Goal: Task Accomplishment & Management: Use online tool/utility

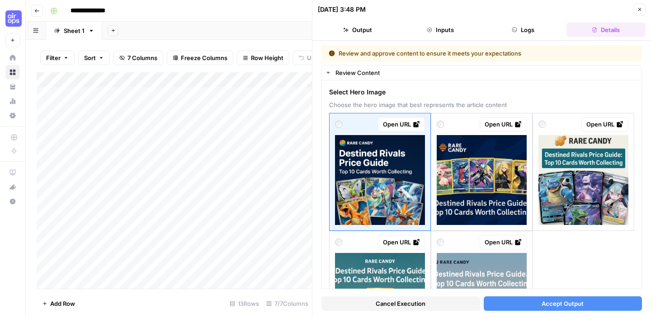
click at [642, 10] on icon "button" at bounding box center [639, 9] width 5 height 5
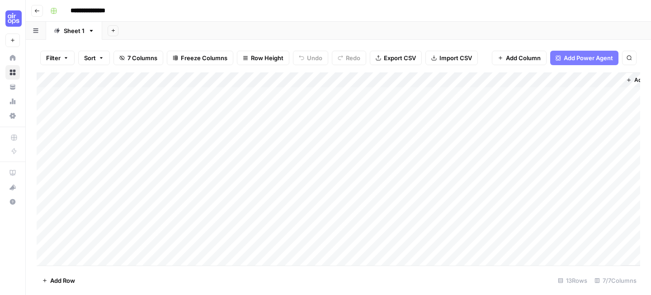
click at [191, 78] on div "Add Column" at bounding box center [339, 168] width 604 height 193
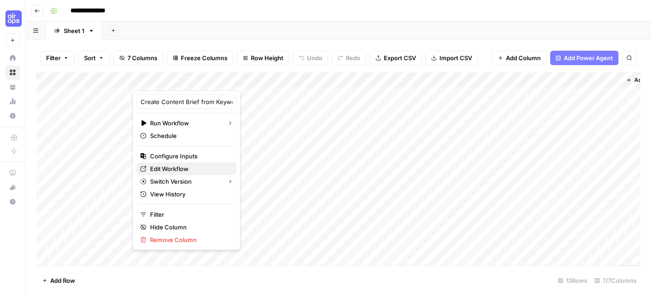
click at [195, 166] on span "Edit Workflow" at bounding box center [189, 168] width 79 height 9
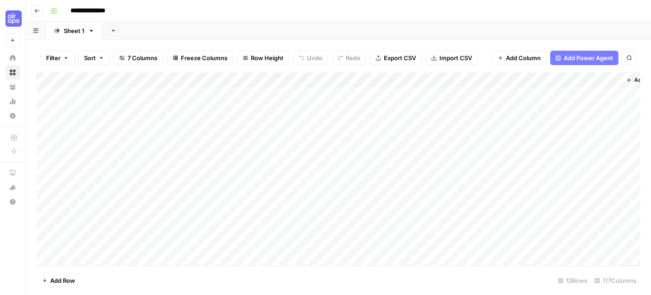
click at [187, 93] on div "Add Column" at bounding box center [339, 168] width 604 height 193
click at [181, 96] on div "Add Column" at bounding box center [339, 168] width 604 height 193
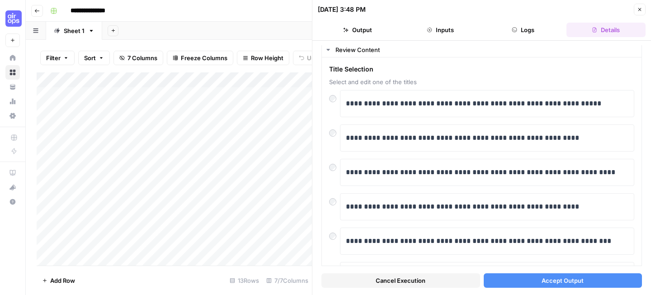
scroll to position [28, 0]
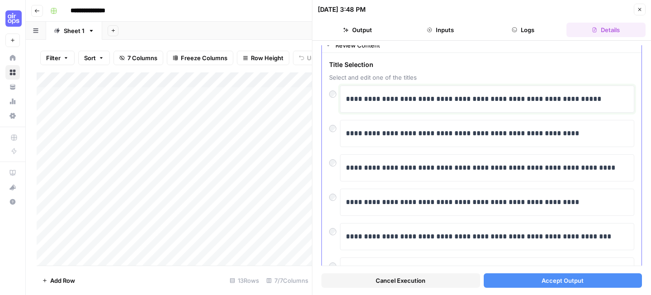
click at [367, 100] on p "**********" at bounding box center [487, 99] width 283 height 12
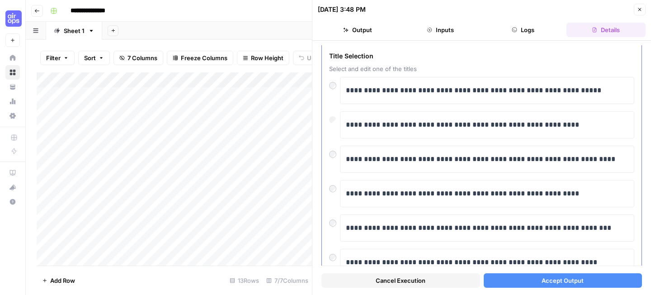
scroll to position [36, 0]
click at [348, 127] on p "**********" at bounding box center [487, 125] width 283 height 12
click at [537, 285] on button "Accept Output" at bounding box center [563, 280] width 159 height 14
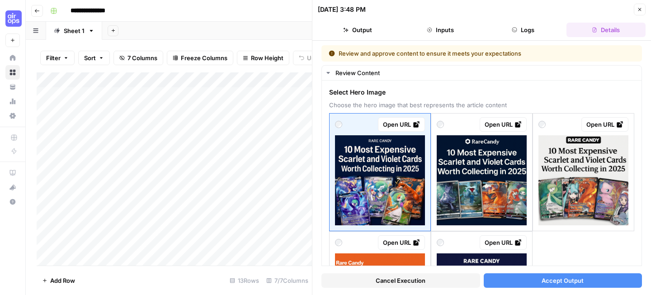
scroll to position [37, 0]
click at [76, 226] on div "Add Column" at bounding box center [175, 168] width 276 height 193
type textarea "*"
type textarea "**********"
click at [210, 229] on div "Add Column" at bounding box center [175, 168] width 276 height 193
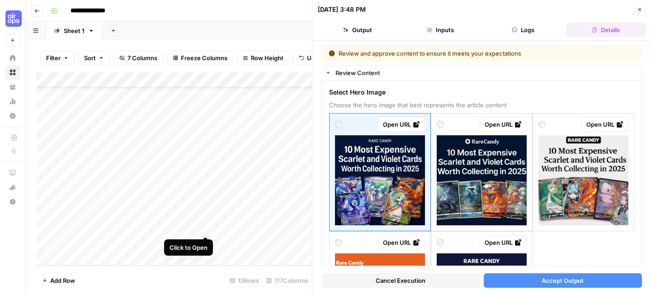
click at [203, 226] on div "Add Column" at bounding box center [175, 168] width 276 height 193
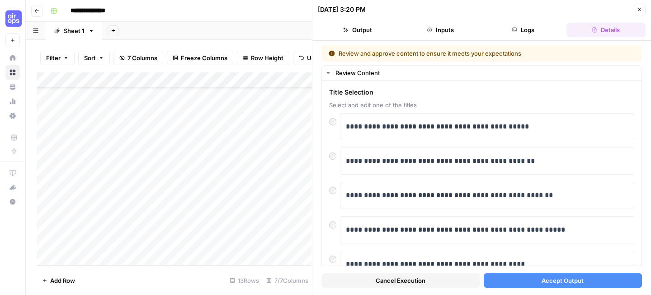
click at [510, 280] on button "Accept Output" at bounding box center [563, 280] width 159 height 14
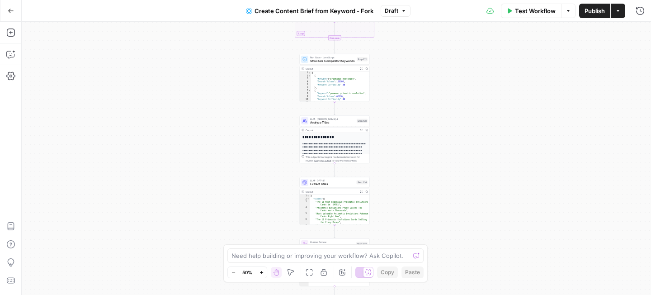
drag, startPoint x: 228, startPoint y: 64, endPoint x: 193, endPoint y: 186, distance: 127.1
click at [193, 186] on div "Workflow Set Inputs Inputs Google Search Perform Google Search Step 51 Output E…" at bounding box center [337, 158] width 630 height 273
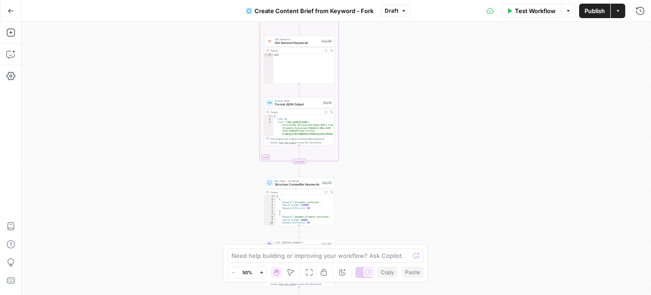
drag, startPoint x: 194, startPoint y: 125, endPoint x: 194, endPoint y: 228, distance: 102.2
click at [194, 228] on div "Workflow Set Inputs Inputs Google Search Perform Google Search Step 51 Output E…" at bounding box center [337, 158] width 630 height 273
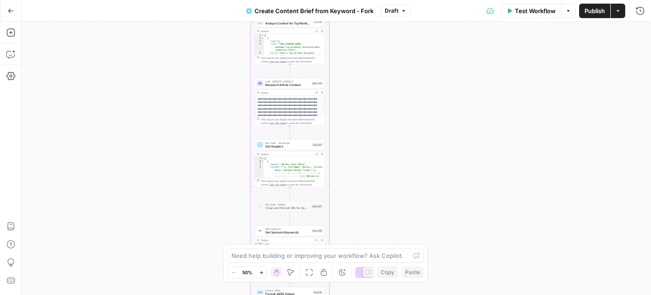
drag, startPoint x: 228, startPoint y: 62, endPoint x: 219, endPoint y: 152, distance: 89.6
click at [219, 152] on div "Workflow Set Inputs Inputs Google Search Perform Google Search Step 51 Output E…" at bounding box center [337, 158] width 630 height 273
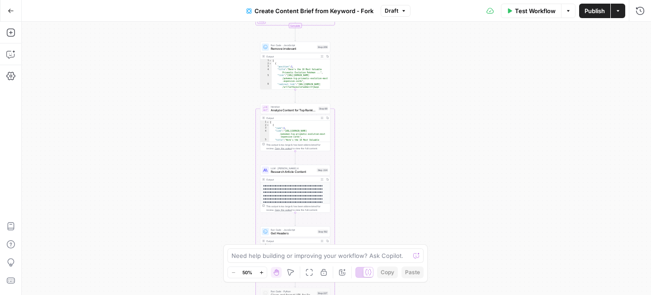
drag, startPoint x: 217, startPoint y: 105, endPoint x: 223, endPoint y: 190, distance: 85.7
click at [223, 190] on div "Workflow Set Inputs Inputs Google Search Perform Google Search Step 51 Output E…" at bounding box center [337, 158] width 630 height 273
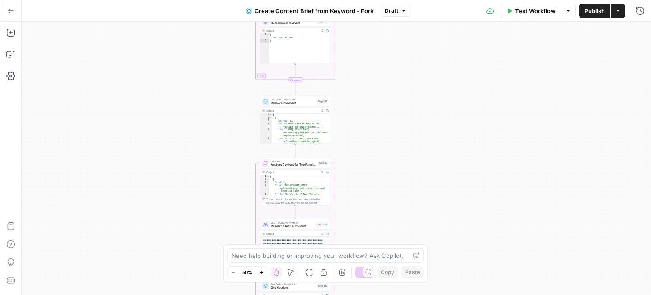
drag, startPoint x: 221, startPoint y: 106, endPoint x: 220, endPoint y: 207, distance: 100.4
click at [220, 207] on div "Workflow Set Inputs Inputs Google Search Perform Google Search Step 51 Output E…" at bounding box center [337, 158] width 630 height 273
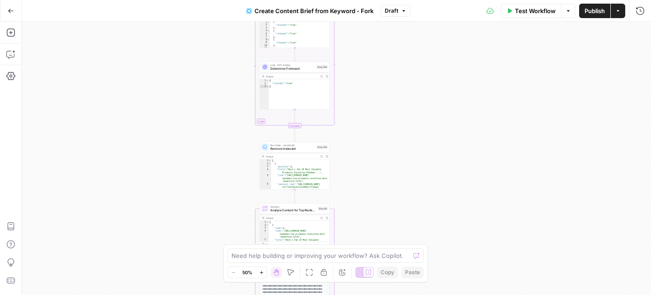
drag, startPoint x: 212, startPoint y: 106, endPoint x: 212, endPoint y: 244, distance: 137.5
click at [212, 244] on div "Workflow Set Inputs Inputs Google Search Perform Google Search Step 51 Output E…" at bounding box center [337, 158] width 630 height 273
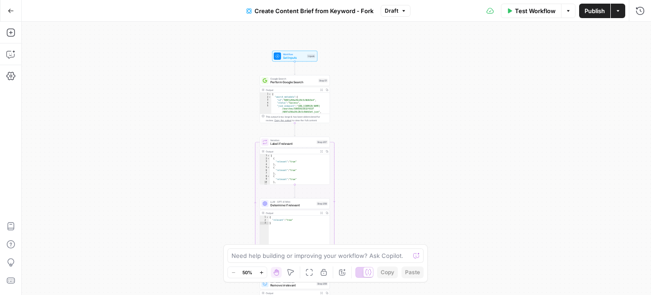
drag, startPoint x: 213, startPoint y: 79, endPoint x: 213, endPoint y: 73, distance: 5.9
click at [213, 73] on div "Workflow Set Inputs Inputs Google Search Perform Google Search Step 51 Output E…" at bounding box center [337, 158] width 630 height 273
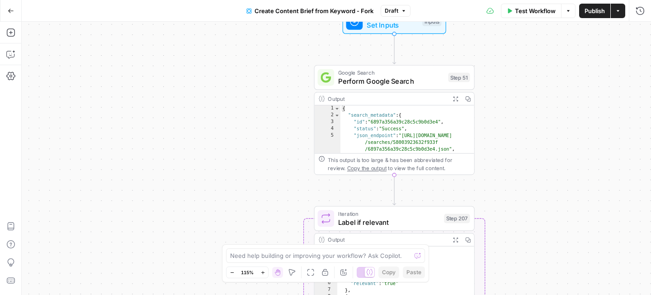
drag, startPoint x: 196, startPoint y: 118, endPoint x: 46, endPoint y: 119, distance: 149.8
click at [46, 119] on div "Workflow Set Inputs Inputs Google Search Perform Google Search Step 51 Output E…" at bounding box center [337, 158] width 630 height 273
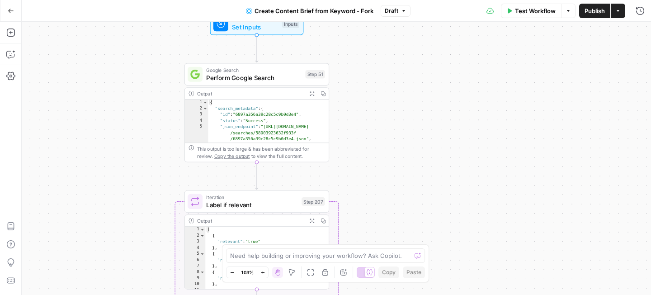
drag, startPoint x: 397, startPoint y: 154, endPoint x: 397, endPoint y: 144, distance: 9.5
click at [397, 144] on div "Workflow Set Inputs Inputs Google Search Perform Google Search Step 51 Output E…" at bounding box center [337, 158] width 630 height 273
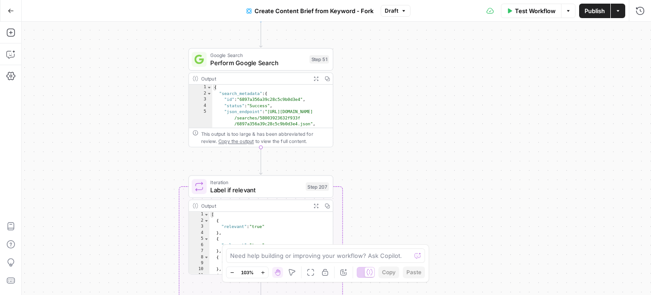
drag, startPoint x: 374, startPoint y: 128, endPoint x: 378, endPoint y: 114, distance: 15.5
click at [378, 114] on div "Workflow Set Inputs Inputs Google Search Perform Google Search Step 51 Output E…" at bounding box center [337, 158] width 630 height 273
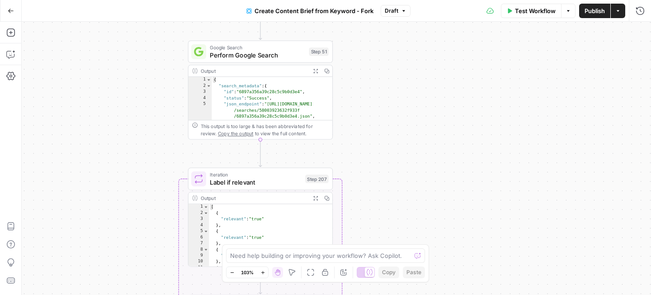
drag, startPoint x: 378, startPoint y: 114, endPoint x: 377, endPoint y: 106, distance: 7.7
click at [377, 106] on div "Workflow Set Inputs Inputs Google Search Perform Google Search Step 51 Output E…" at bounding box center [337, 158] width 630 height 273
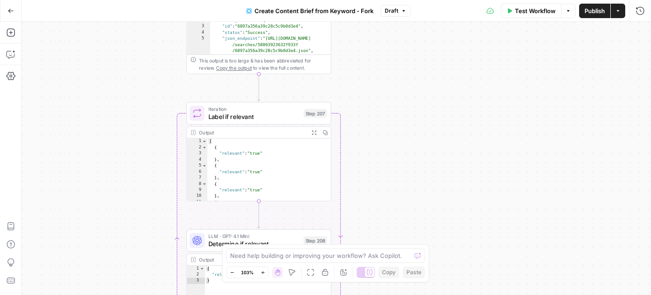
drag, startPoint x: 377, startPoint y: 106, endPoint x: 375, endPoint y: 39, distance: 67.0
click at [375, 39] on div "Workflow Set Inputs Inputs Google Search Perform Google Search Step 51 Output E…" at bounding box center [337, 158] width 630 height 273
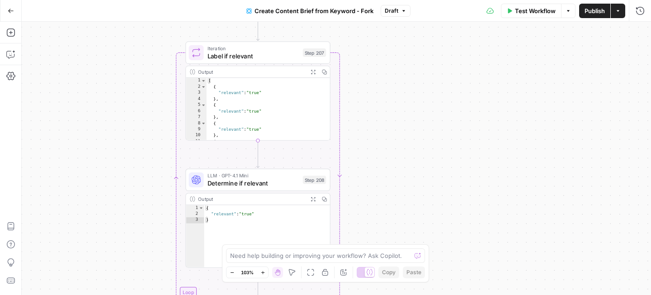
drag, startPoint x: 381, startPoint y: 153, endPoint x: 381, endPoint y: 98, distance: 55.2
click at [381, 98] on div "Workflow Set Inputs Inputs Google Search Perform Google Search Step 51 Output E…" at bounding box center [337, 158] width 630 height 273
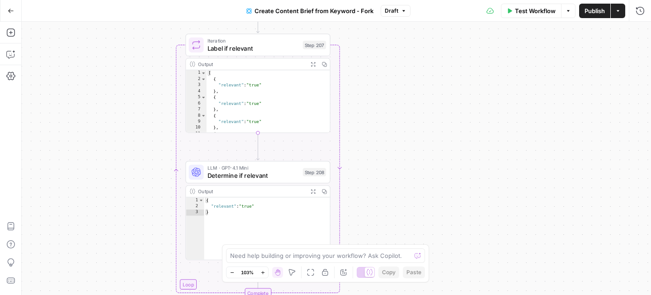
drag, startPoint x: 383, startPoint y: 126, endPoint x: 383, endPoint y: 118, distance: 7.7
click at [383, 118] on div "Workflow Set Inputs Inputs Google Search Perform Google Search Step 51 Output E…" at bounding box center [337, 158] width 630 height 273
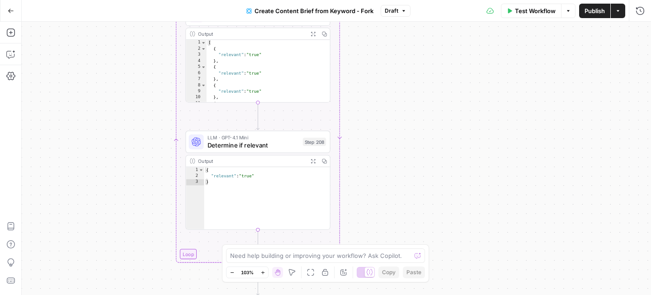
drag, startPoint x: 382, startPoint y: 129, endPoint x: 382, endPoint y: 99, distance: 30.3
click at [382, 99] on div "Workflow Set Inputs Inputs Google Search Perform Google Search Step 51 Output E…" at bounding box center [337, 158] width 630 height 273
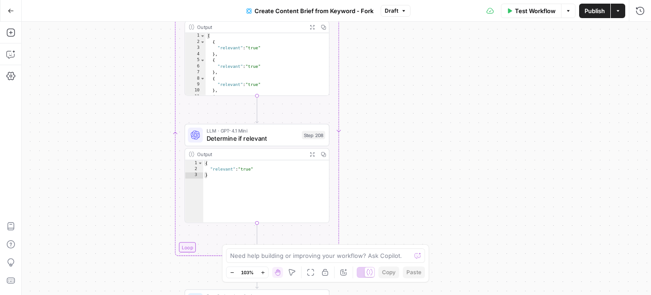
drag, startPoint x: 391, startPoint y: 157, endPoint x: 390, endPoint y: 150, distance: 6.9
click at [390, 150] on div "Workflow Set Inputs Inputs Google Search Perform Google Search Step 51 Output E…" at bounding box center [337, 158] width 630 height 273
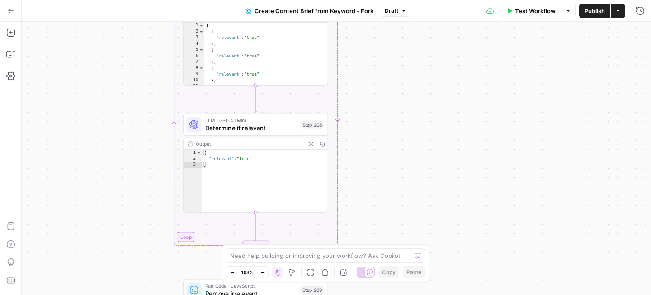
drag, startPoint x: 390, startPoint y: 150, endPoint x: 389, endPoint y: 139, distance: 10.4
click at [389, 139] on div "Workflow Set Inputs Inputs Google Search Perform Google Search Step 51 Output E…" at bounding box center [337, 158] width 630 height 273
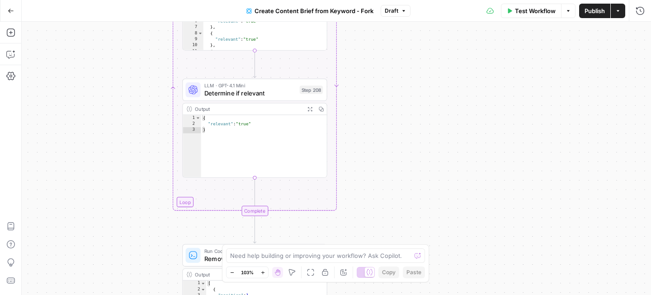
drag, startPoint x: 389, startPoint y: 138, endPoint x: 388, endPoint y: 104, distance: 34.4
click at [388, 104] on div "Workflow Set Inputs Inputs Google Search Perform Google Search Step 51 Output E…" at bounding box center [337, 158] width 630 height 273
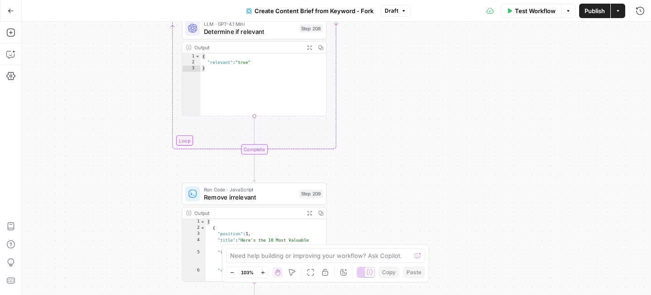
drag, startPoint x: 400, startPoint y: 159, endPoint x: 399, endPoint y: 93, distance: 66.5
click at [399, 93] on div "Workflow Set Inputs Inputs Google Search Perform Google Search Step 51 Output E…" at bounding box center [337, 158] width 630 height 273
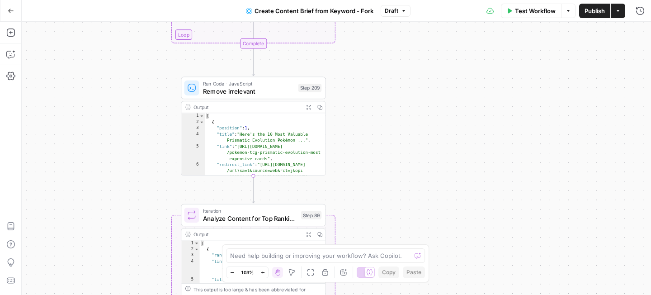
drag, startPoint x: 411, startPoint y: 148, endPoint x: 411, endPoint y: 47, distance: 100.9
click at [411, 47] on div "Workflow Set Inputs Inputs Google Search Perform Google Search Step 51 Output E…" at bounding box center [337, 158] width 630 height 273
drag, startPoint x: 406, startPoint y: 153, endPoint x: 406, endPoint y: 92, distance: 61.1
click at [406, 92] on div "Workflow Set Inputs Inputs Google Search Perform Google Search Step 51 Output E…" at bounding box center [337, 158] width 630 height 273
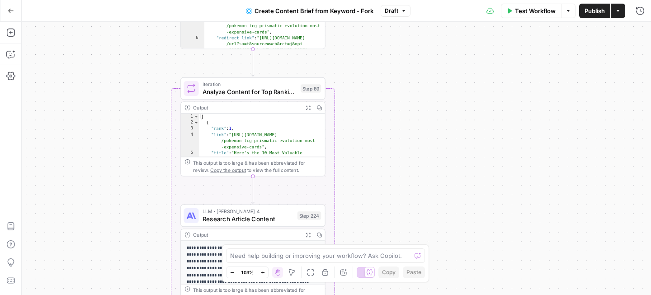
drag, startPoint x: 399, startPoint y: 157, endPoint x: 399, endPoint y: 95, distance: 61.5
click at [399, 95] on div "Workflow Set Inputs Inputs Google Search Perform Google Search Step 51 Output E…" at bounding box center [337, 158] width 630 height 273
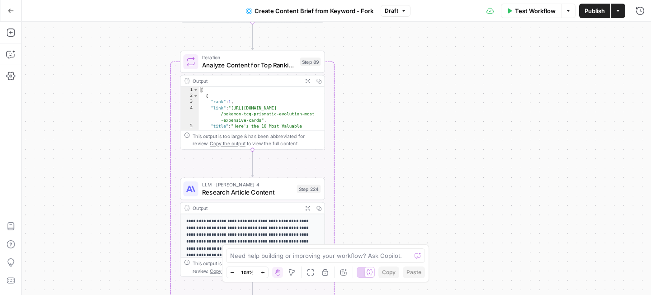
drag, startPoint x: 394, startPoint y: 158, endPoint x: 394, endPoint y: 131, distance: 27.1
click at [394, 131] on div "Workflow Set Inputs Inputs Google Search Perform Google Search Step 51 Output E…" at bounding box center [337, 158] width 630 height 273
click at [392, 121] on div "Workflow Set Inputs Inputs Google Search Perform Google Search Step 51 Output E…" at bounding box center [337, 158] width 630 height 273
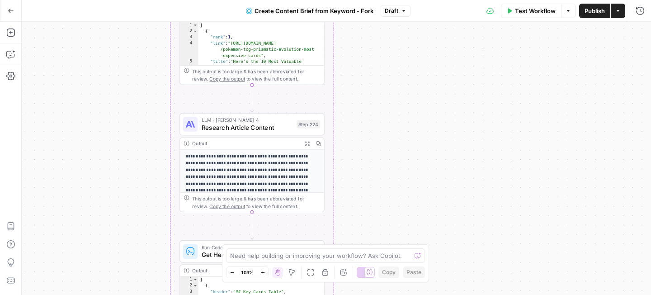
drag, startPoint x: 389, startPoint y: 148, endPoint x: 389, endPoint y: 85, distance: 62.9
click at [389, 85] on div "Workflow Set Inputs Inputs Google Search Perform Google Search Step 51 Output E…" at bounding box center [337, 158] width 630 height 273
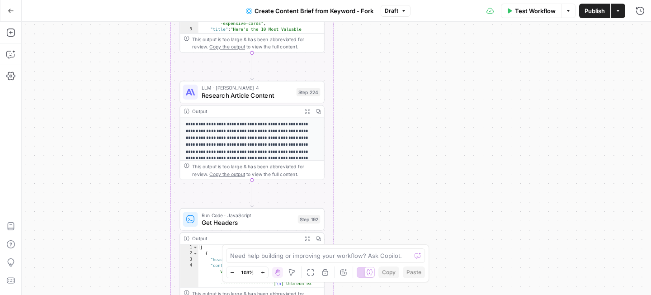
drag, startPoint x: 384, startPoint y: 160, endPoint x: 383, endPoint y: 128, distance: 32.1
click at [383, 128] on div "Workflow Set Inputs Inputs Google Search Perform Google Search Step 51 Output E…" at bounding box center [337, 158] width 630 height 273
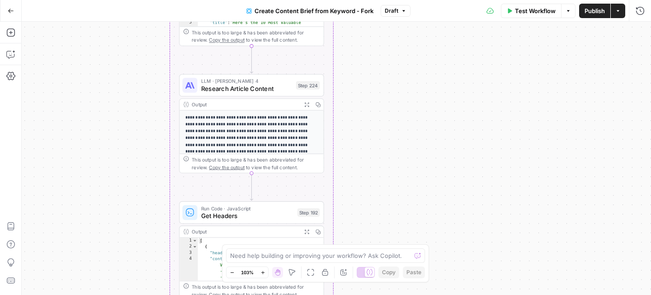
click at [383, 114] on div "Workflow Set Inputs Inputs Google Search Perform Google Search Step 51 Output E…" at bounding box center [337, 158] width 630 height 273
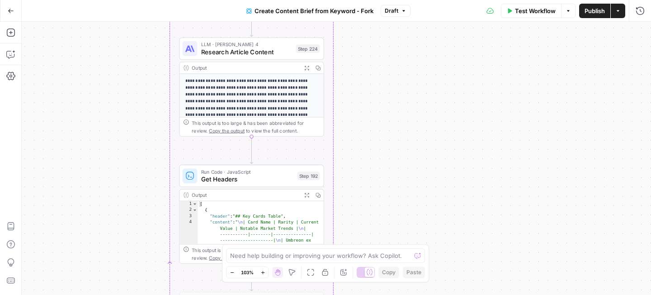
drag, startPoint x: 372, startPoint y: 158, endPoint x: 374, endPoint y: 86, distance: 72.9
click at [374, 86] on div "Workflow Set Inputs Inputs Google Search Perform Google Search Step 51 Output E…" at bounding box center [337, 158] width 630 height 273
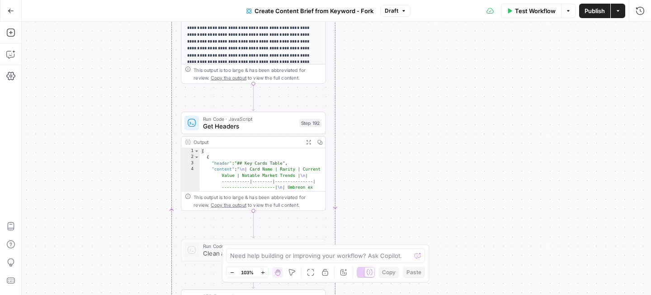
drag, startPoint x: 374, startPoint y: 156, endPoint x: 372, endPoint y: 129, distance: 27.2
click at [372, 129] on div "Workflow Set Inputs Inputs Google Search Perform Google Search Step 51 Output E…" at bounding box center [337, 158] width 630 height 273
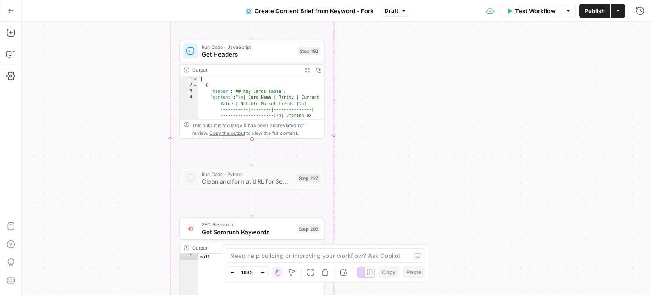
drag, startPoint x: 375, startPoint y: 165, endPoint x: 375, endPoint y: 104, distance: 61.5
click at [375, 104] on div "Workflow Set Inputs Inputs Google Search Perform Google Search Step 51 Output E…" at bounding box center [337, 158] width 630 height 273
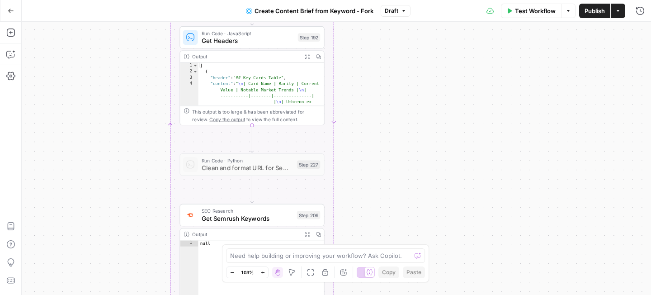
drag, startPoint x: 375, startPoint y: 104, endPoint x: 374, endPoint y: 81, distance: 22.2
click at [374, 81] on div "Workflow Set Inputs Inputs Google Search Perform Google Search Step 51 Output E…" at bounding box center [337, 158] width 630 height 273
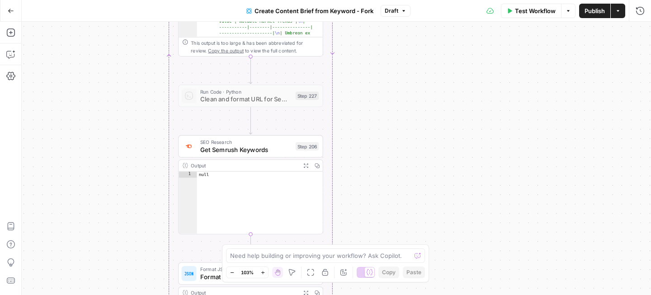
drag, startPoint x: 364, startPoint y: 175, endPoint x: 363, endPoint y: 115, distance: 60.2
click at [363, 115] on div "Workflow Set Inputs Inputs Google Search Perform Google Search Step 51 Output E…" at bounding box center [337, 158] width 630 height 273
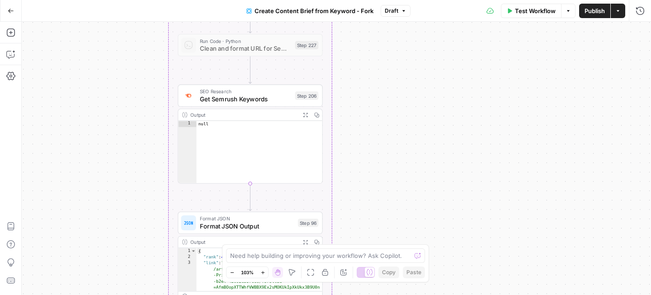
drag, startPoint x: 364, startPoint y: 198, endPoint x: 364, endPoint y: 146, distance: 52.0
click at [364, 146] on div "Workflow Set Inputs Inputs Google Search Perform Google Search Step 51 Output E…" at bounding box center [337, 158] width 630 height 273
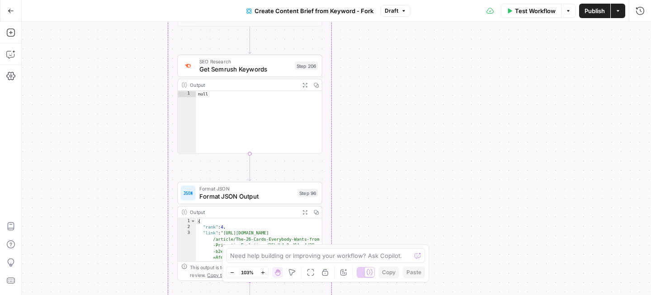
drag, startPoint x: 372, startPoint y: 157, endPoint x: 371, endPoint y: 126, distance: 31.7
click at [371, 126] on div "Workflow Set Inputs Inputs Google Search Perform Google Search Step 51 Output E…" at bounding box center [337, 158] width 630 height 273
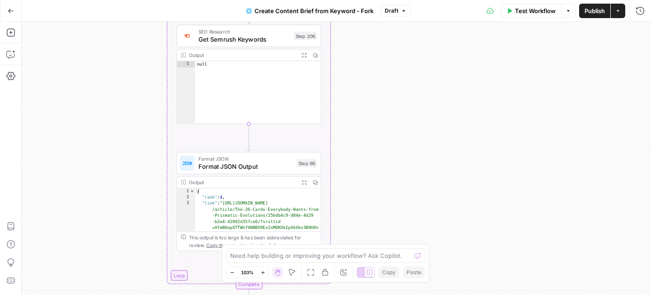
drag, startPoint x: 371, startPoint y: 147, endPoint x: 371, endPoint y: 119, distance: 28.5
click at [371, 119] on div "Workflow Set Inputs Inputs Google Search Perform Google Search Step 51 Output E…" at bounding box center [337, 158] width 630 height 273
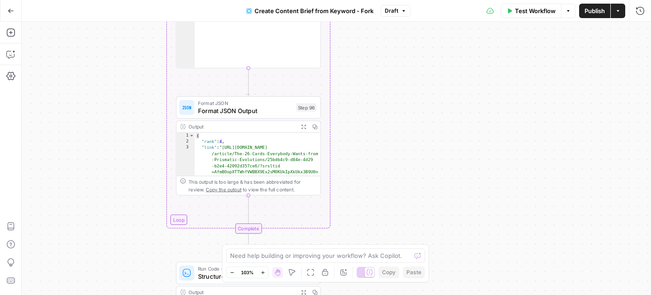
drag, startPoint x: 373, startPoint y: 143, endPoint x: 373, endPoint y: 81, distance: 61.5
click at [373, 81] on div "Workflow Set Inputs Inputs Google Search Perform Google Search Step 51 Output E…" at bounding box center [337, 158] width 630 height 273
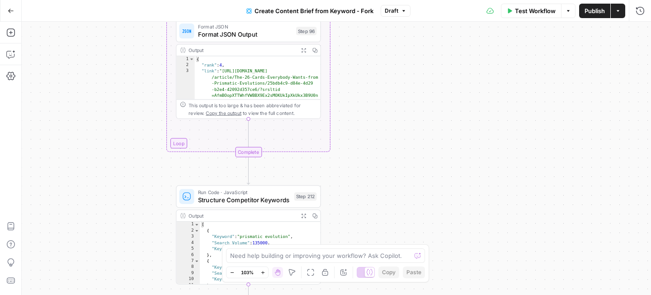
drag, startPoint x: 375, startPoint y: 170, endPoint x: 375, endPoint y: 72, distance: 97.3
click at [375, 72] on div "Workflow Set Inputs Inputs Google Search Perform Google Search Step 51 Output E…" at bounding box center [337, 158] width 630 height 273
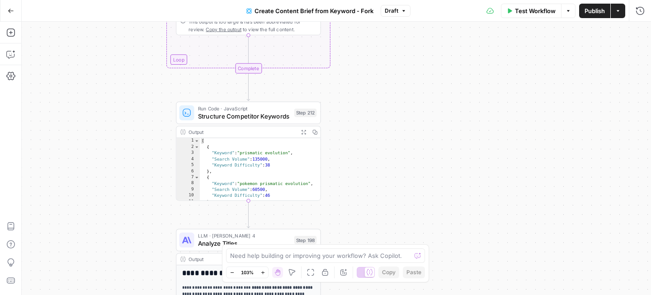
drag, startPoint x: 372, startPoint y: 132, endPoint x: 372, endPoint y: 70, distance: 61.5
click at [372, 70] on div "Workflow Set Inputs Inputs Google Search Perform Google Search Step 51 Output E…" at bounding box center [337, 158] width 630 height 273
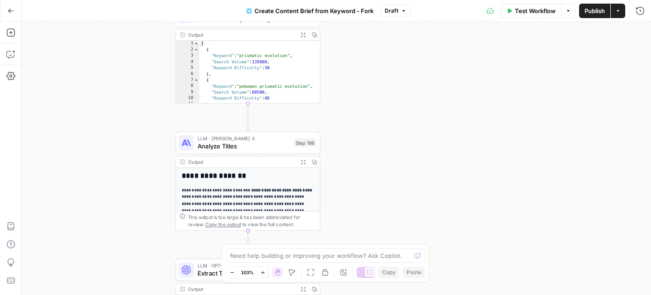
drag, startPoint x: 366, startPoint y: 171, endPoint x: 365, endPoint y: 79, distance: 92.3
click at [365, 79] on div "Workflow Set Inputs Inputs Google Search Perform Google Search Step 51 Output E…" at bounding box center [337, 158] width 630 height 273
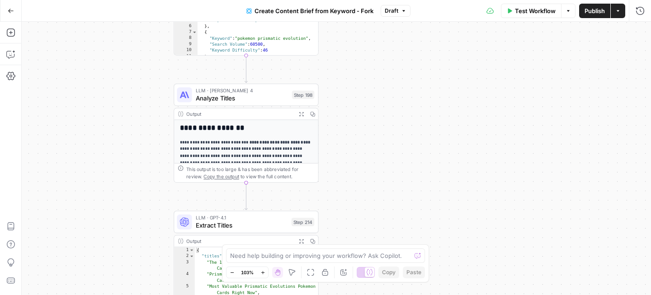
drag, startPoint x: 366, startPoint y: 167, endPoint x: 365, endPoint y: 121, distance: 46.6
click at [365, 121] on div "Workflow Set Inputs Inputs Google Search Perform Google Search Step 51 Output E…" at bounding box center [337, 158] width 630 height 273
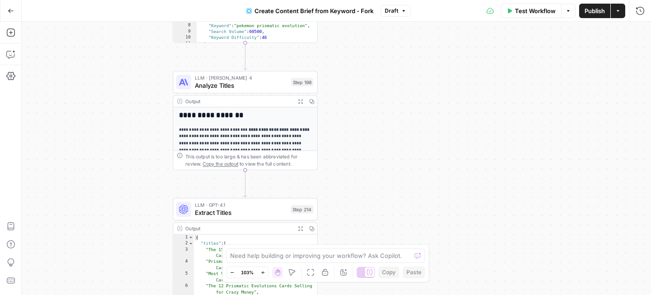
drag, startPoint x: 364, startPoint y: 154, endPoint x: 363, endPoint y: 143, distance: 11.3
click at [363, 143] on div "Workflow Set Inputs Inputs Google Search Perform Google Search Step 51 Output E…" at bounding box center [337, 158] width 630 height 273
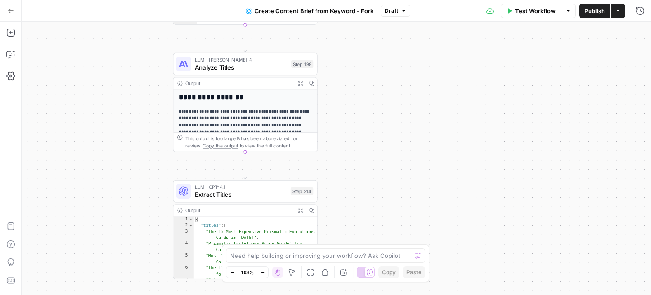
drag, startPoint x: 366, startPoint y: 185, endPoint x: 365, endPoint y: 103, distance: 82.3
click at [365, 103] on div "Workflow Set Inputs Inputs Google Search Perform Google Search Step 51 Output E…" at bounding box center [337, 158] width 630 height 273
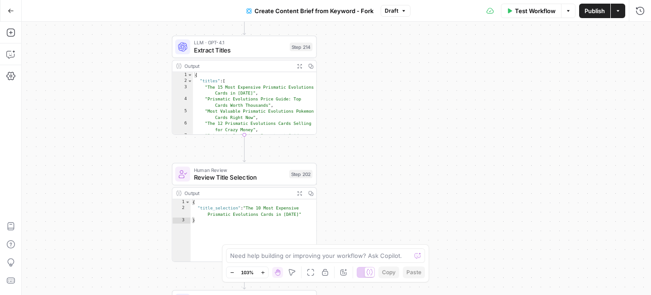
drag, startPoint x: 366, startPoint y: 139, endPoint x: 365, endPoint y: 59, distance: 80.1
click at [365, 59] on div "Workflow Set Inputs Inputs Google Search Perform Google Search Step 51 Output E…" at bounding box center [337, 158] width 630 height 273
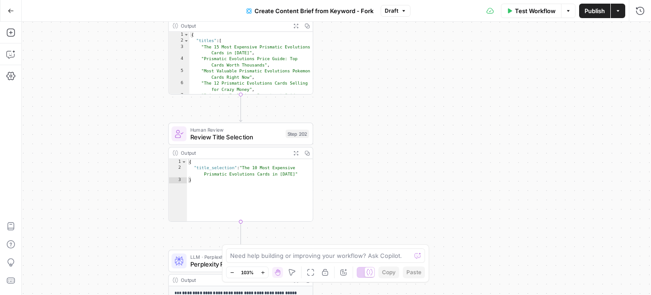
drag, startPoint x: 348, startPoint y: 150, endPoint x: 346, endPoint y: 108, distance: 42.6
click at [346, 108] on div "Workflow Set Inputs Inputs Google Search Perform Google Search Step 51 Output E…" at bounding box center [337, 158] width 630 height 273
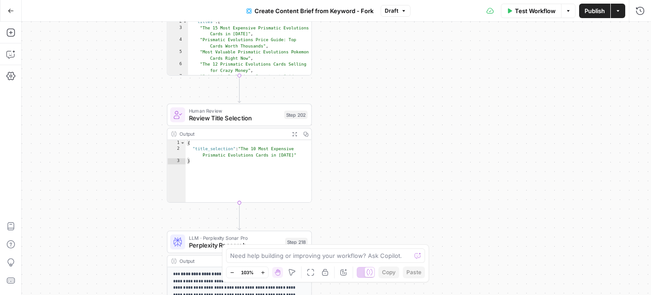
drag, startPoint x: 353, startPoint y: 168, endPoint x: 352, endPoint y: 152, distance: 16.8
click at [352, 152] on div "Workflow Set Inputs Inputs Google Search Perform Google Search Step 51 Output E…" at bounding box center [337, 158] width 630 height 273
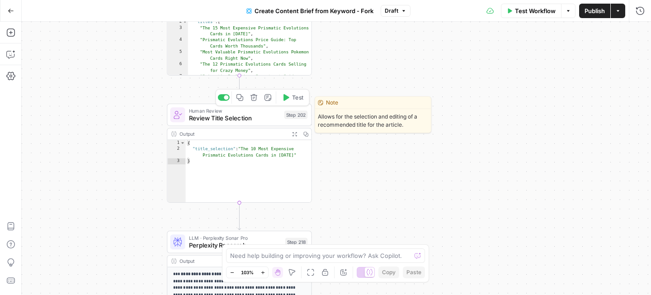
click at [260, 120] on span "Review Title Selection" at bounding box center [235, 119] width 92 height 10
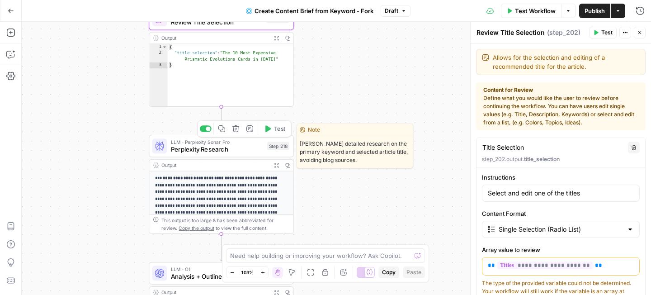
click at [195, 152] on span "Perplexity Research" at bounding box center [217, 150] width 93 height 10
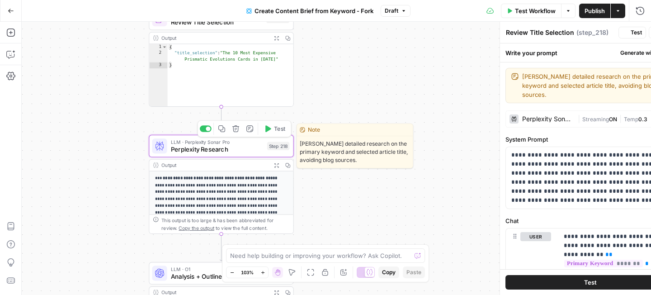
type textarea "Perplexity Research"
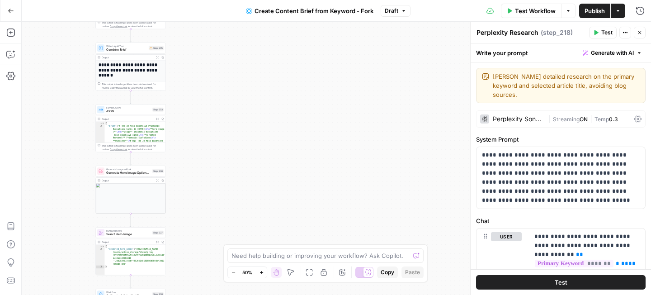
drag, startPoint x: 182, startPoint y: 202, endPoint x: 188, endPoint y: 77, distance: 125.5
click at [188, 77] on div "Workflow Set Inputs Inputs Google Search Perform Google Search Step 51 Output E…" at bounding box center [337, 158] width 630 height 273
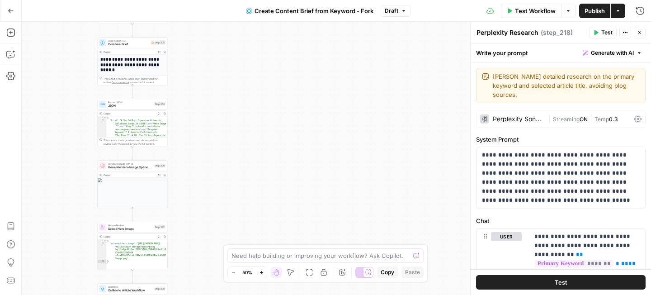
drag, startPoint x: 194, startPoint y: 117, endPoint x: 195, endPoint y: 105, distance: 12.2
click at [195, 105] on div "Workflow Set Inputs Inputs Google Search Perform Google Search Step 51 Output E…" at bounding box center [337, 158] width 630 height 273
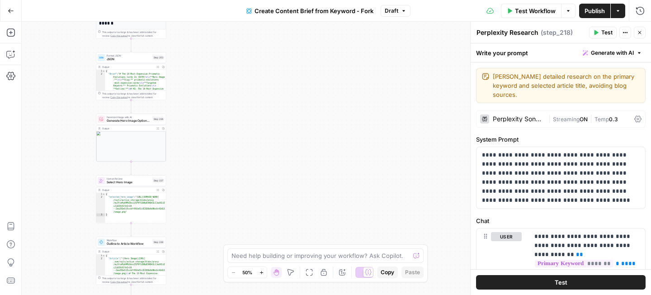
drag, startPoint x: 197, startPoint y: 138, endPoint x: 181, endPoint y: 98, distance: 43.0
click at [195, 97] on div "Workflow Set Inputs Inputs Google Search Perform Google Search Step 51 Output E…" at bounding box center [337, 158] width 630 height 273
click at [123, 123] on div "Generate Image with AI Generate Hero Image Options with AI Step 236 Copy step D…" at bounding box center [130, 118] width 70 height 11
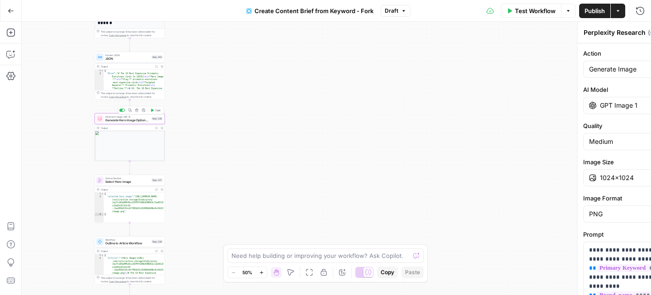
type textarea "Generate Hero Image Options with AI"
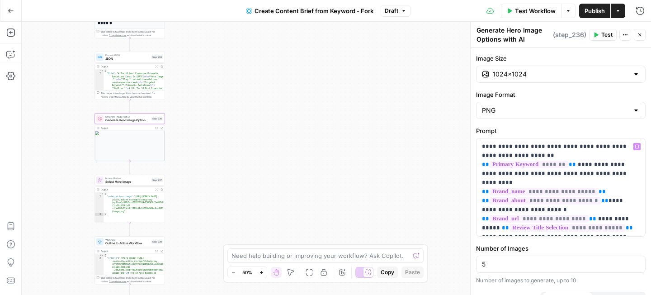
scroll to position [112, 0]
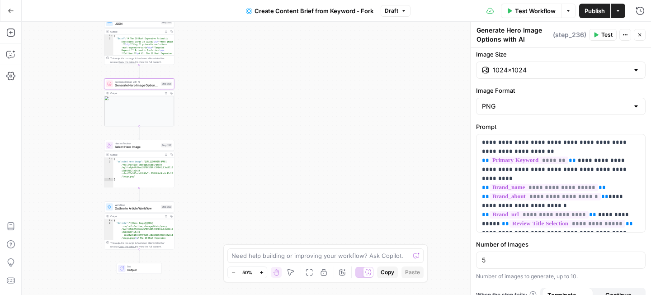
drag, startPoint x: 61, startPoint y: 179, endPoint x: 70, endPoint y: 143, distance: 36.5
click at [70, 143] on div "Workflow Set Inputs Inputs Google Search Perform Google Search Step 51 Output E…" at bounding box center [337, 158] width 630 height 273
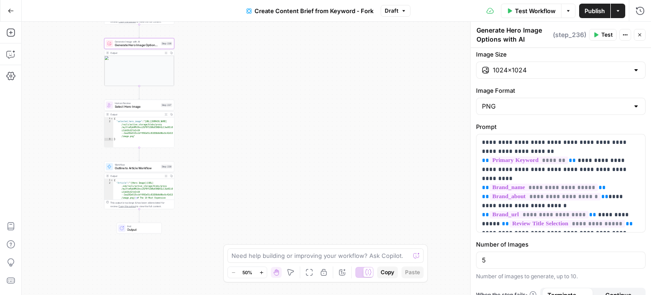
drag, startPoint x: 68, startPoint y: 175, endPoint x: 68, endPoint y: 135, distance: 39.8
click at [68, 135] on div "Workflow Set Inputs Inputs Google Search Perform Google Search Step 51 Output E…" at bounding box center [337, 158] width 630 height 273
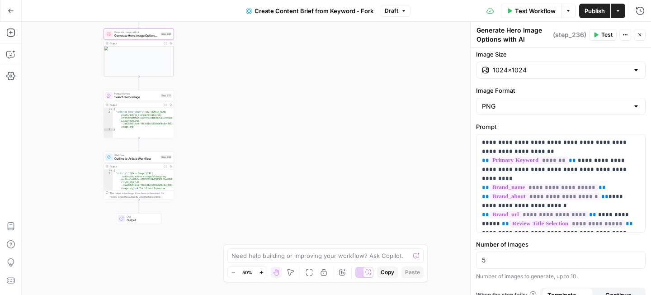
drag, startPoint x: 80, startPoint y: 186, endPoint x: 79, endPoint y: 176, distance: 10.4
click at [79, 176] on div "Workflow Set Inputs Inputs Google Search Perform Google Search Step 51 Output E…" at bounding box center [337, 158] width 630 height 273
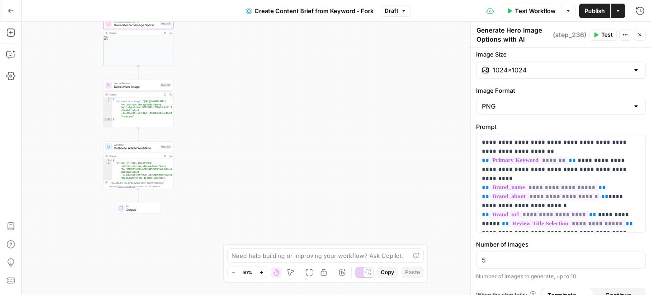
drag, startPoint x: 183, startPoint y: 161, endPoint x: 183, endPoint y: 152, distance: 9.5
click at [183, 152] on div "Workflow Set Inputs Inputs Google Search Perform Google Search Step 51 Output E…" at bounding box center [337, 158] width 630 height 273
click at [147, 90] on div "Human Review Select Hero Image Step 237 Copy step Delete step Add Note Test" at bounding box center [138, 85] width 70 height 11
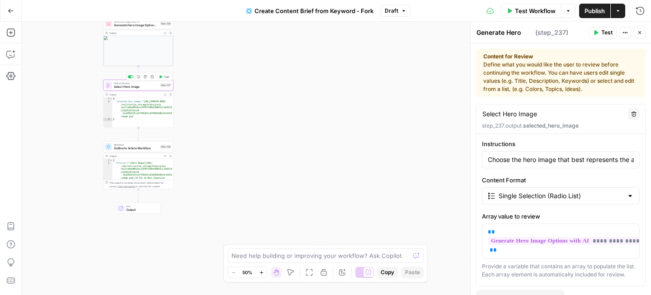
type textarea "Select Hero Image"
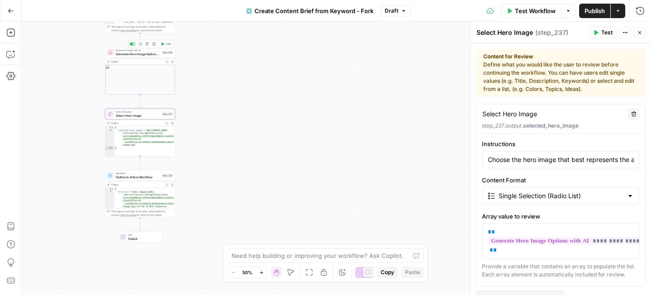
click at [132, 55] on span "Generate Hero Image Options with AI" at bounding box center [138, 54] width 44 height 5
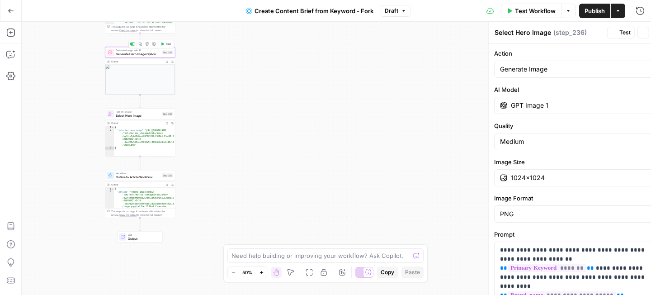
type textarea "Generate Hero Image Options with AI"
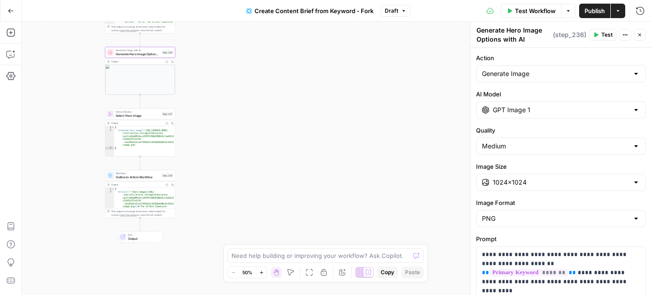
click at [139, 113] on span "Human Review" at bounding box center [138, 112] width 44 height 4
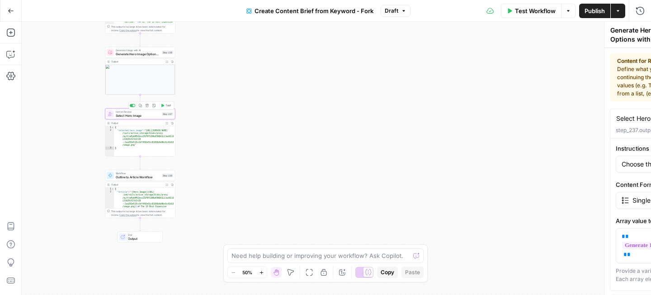
type textarea "Select Hero Image"
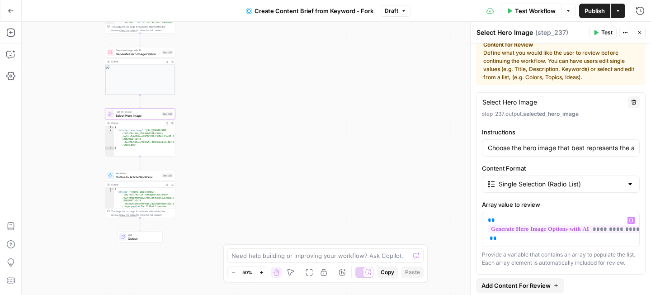
scroll to position [0, 0]
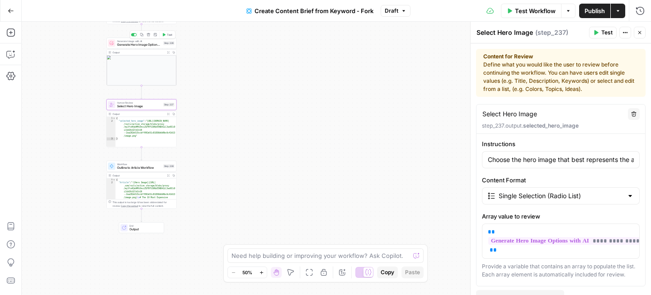
click at [144, 48] on div "Generate Image with AI Generate Hero Image Options with AI Step 236 Copy step D…" at bounding box center [141, 43] width 70 height 11
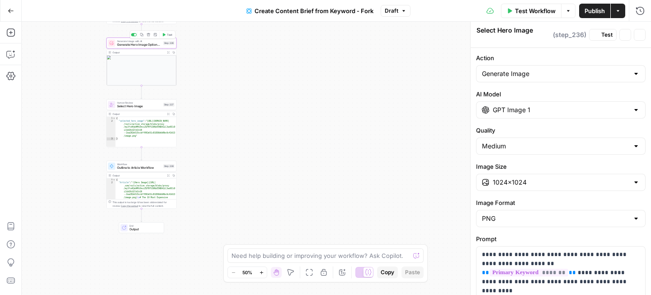
type textarea "Generate Hero Image Options with AI"
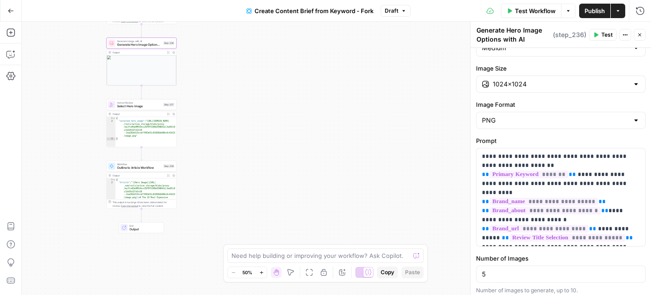
scroll to position [99, 0]
click at [202, 132] on div "Workflow Set Inputs Inputs Google Search Perform Google Search Step 51 Output E…" at bounding box center [337, 158] width 630 height 273
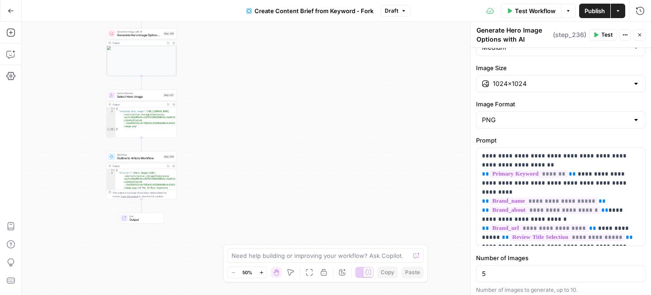
click at [146, 99] on div "Human Review Select Hero Image Step 237 Copy step Delete step Add Note Test" at bounding box center [141, 95] width 70 height 11
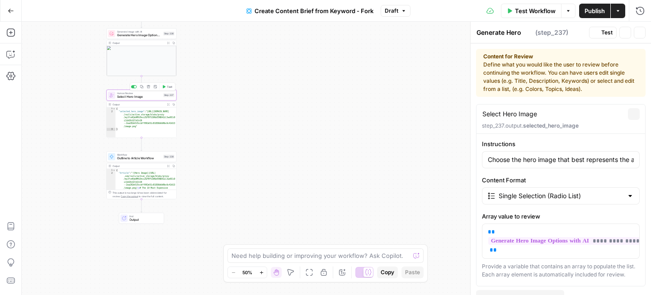
type textarea "Select Hero Image"
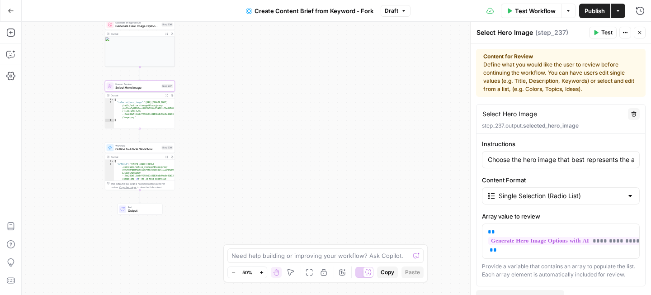
click at [143, 150] on span "Outline to Article Workflow" at bounding box center [137, 149] width 44 height 5
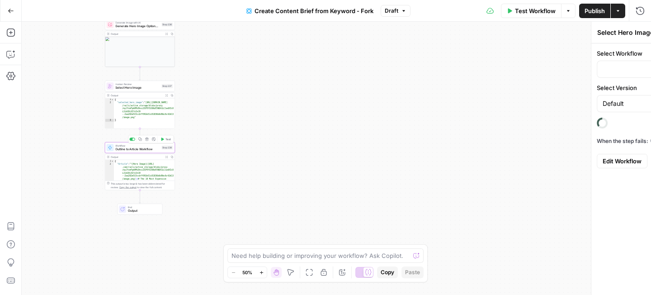
type textarea "Outline to Article Workflow"
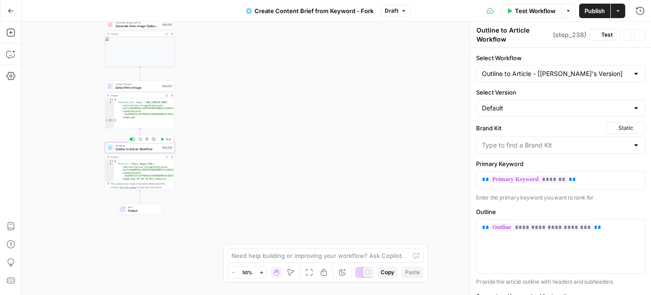
type input "Outline to Article - [Shane's Version]"
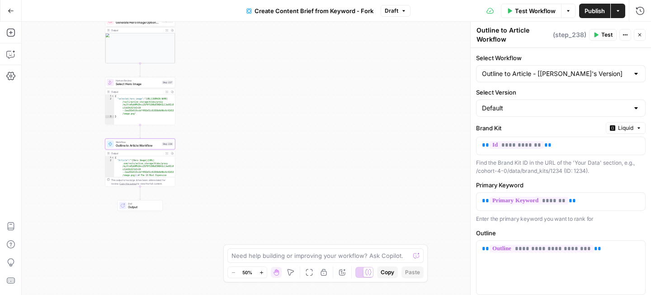
click at [143, 149] on div "Workflow Outline to Article Workflow Step 238 Output Expand Output Copy 1 2 { "…" at bounding box center [140, 162] width 70 height 48
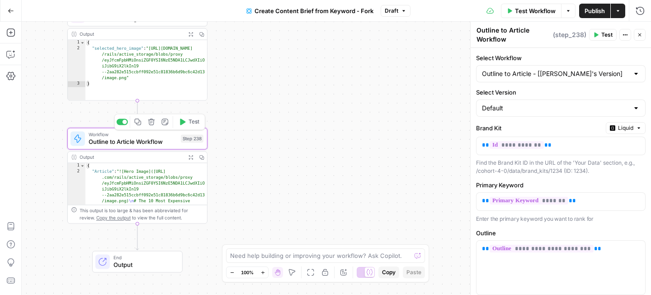
click at [139, 147] on div "Workflow Outline to Article Workflow Step 238 Copy step Delete step Add Note Te…" at bounding box center [137, 139] width 140 height 22
click at [139, 142] on span "Outline to Article Workflow" at bounding box center [133, 141] width 89 height 9
click at [160, 141] on span "Outline to Article Workflow" at bounding box center [133, 141] width 89 height 9
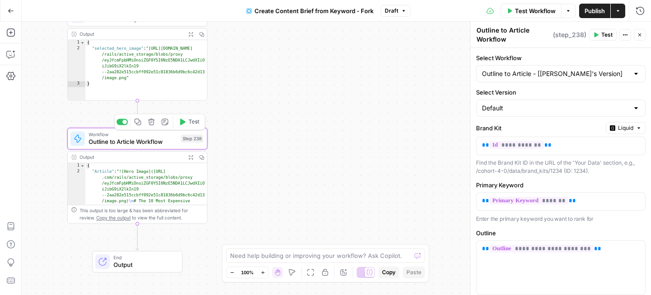
click at [159, 146] on span "Outline to Article Workflow" at bounding box center [133, 141] width 89 height 9
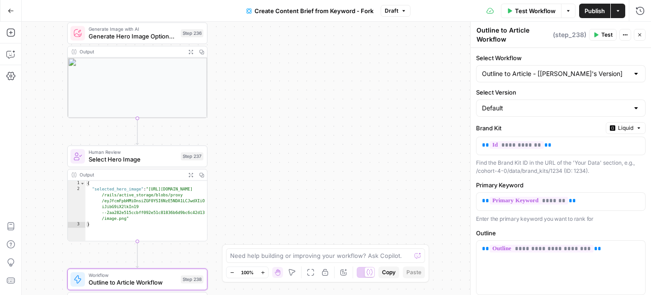
drag, startPoint x: 214, startPoint y: 62, endPoint x: 214, endPoint y: 200, distance: 138.4
click at [214, 200] on div "Workflow Set Inputs Inputs Google Search Perform Google Search Step 51 Output E…" at bounding box center [337, 158] width 630 height 273
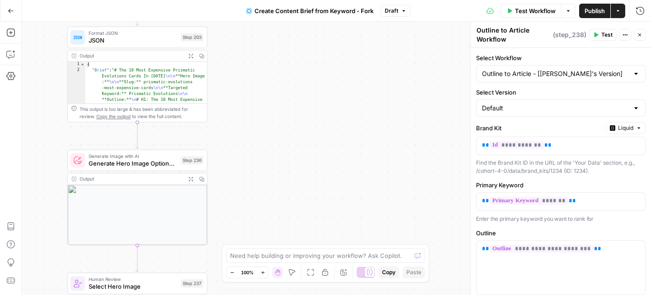
drag, startPoint x: 225, startPoint y: 101, endPoint x: 225, endPoint y: 226, distance: 124.9
click at [225, 226] on div "Workflow Set Inputs Inputs Google Search Perform Google Search Step 51 Output E…" at bounding box center [337, 158] width 630 height 273
drag, startPoint x: 224, startPoint y: 104, endPoint x: 225, endPoint y: 50, distance: 53.8
click at [225, 50] on div "Workflow Set Inputs Inputs Google Search Perform Google Search Step 51 Output E…" at bounding box center [337, 158] width 630 height 273
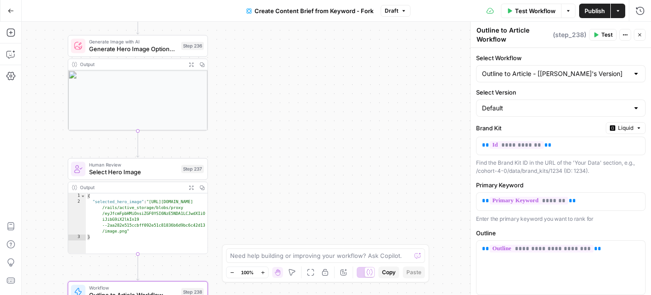
drag, startPoint x: 223, startPoint y: 117, endPoint x: 223, endPoint y: 12, distance: 105.0
click at [223, 12] on div "Go Back Create Content Brief from Keyword - Fork Draft Test Workflow Options Pu…" at bounding box center [325, 147] width 651 height 295
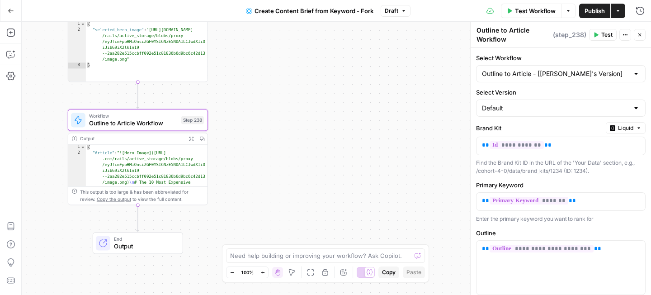
drag, startPoint x: 220, startPoint y: 87, endPoint x: 220, endPoint y: 20, distance: 67.4
click at [220, 20] on div "Go Back Create Content Brief from Keyword - Fork Draft Test Workflow Options Pu…" at bounding box center [325, 147] width 651 height 295
click at [124, 121] on span "Outline to Article Workflow" at bounding box center [133, 123] width 89 height 9
click at [155, 125] on span "Outline to Article Workflow" at bounding box center [133, 123] width 89 height 9
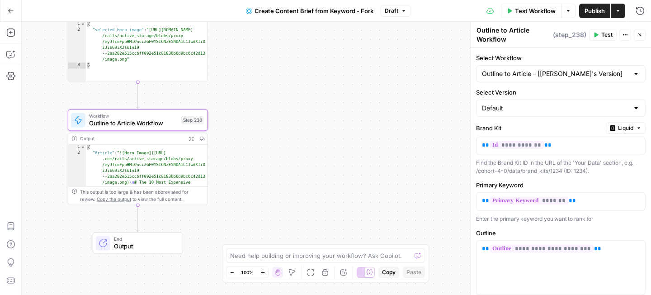
click at [183, 123] on div "Step 238" at bounding box center [192, 120] width 23 height 8
click at [194, 119] on div "Step 238" at bounding box center [192, 120] width 23 height 8
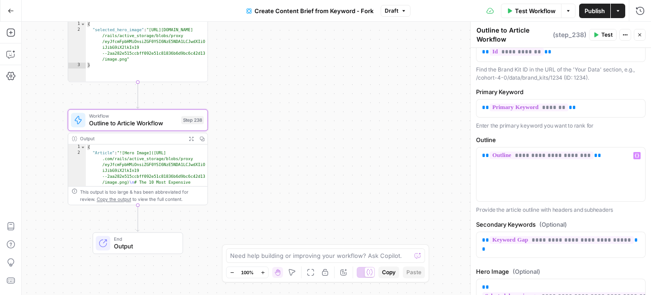
scroll to position [153, 0]
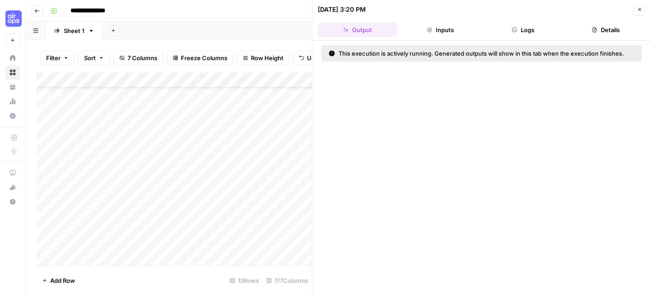
scroll to position [37, 0]
